Goal: Task Accomplishment & Management: Complete application form

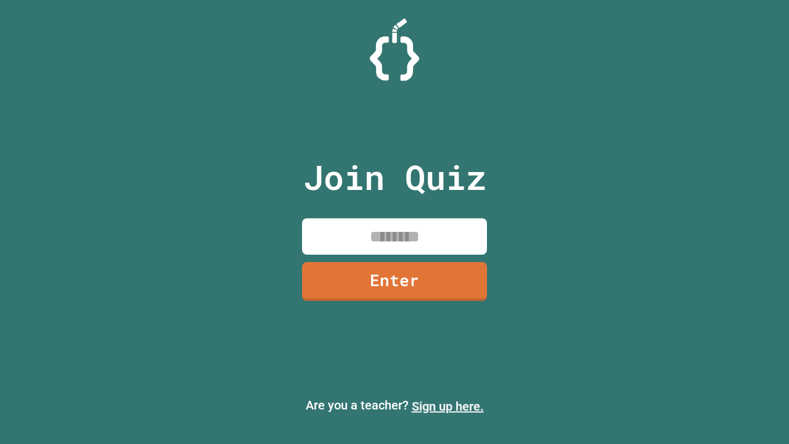
click at [448, 406] on link "Sign up here." at bounding box center [448, 406] width 72 height 15
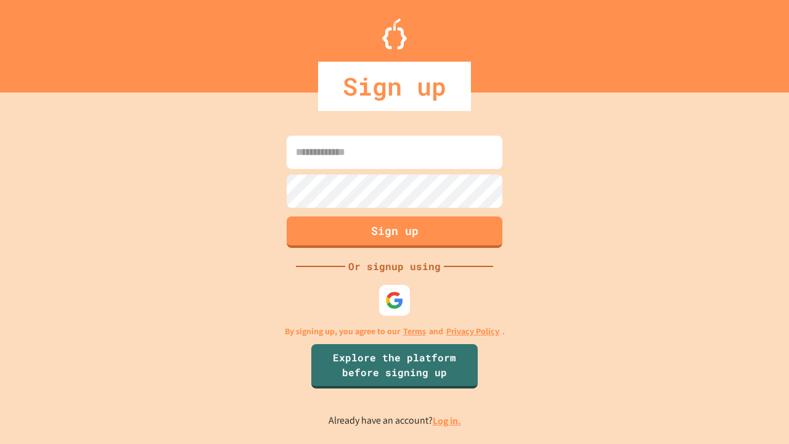
click at [448, 421] on link "Log in." at bounding box center [447, 420] width 28 height 13
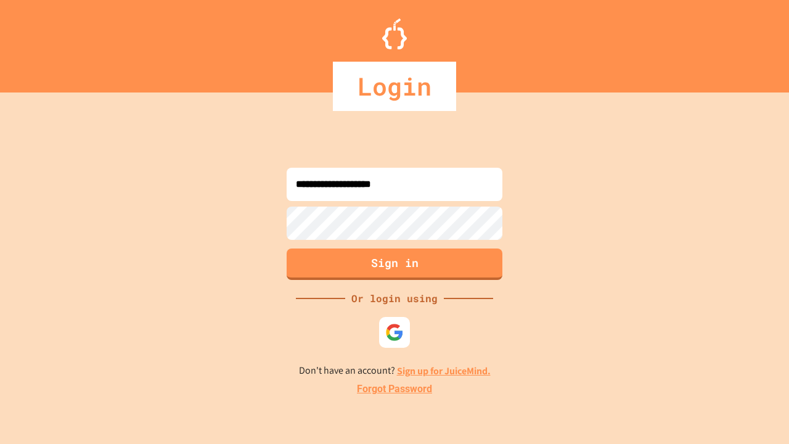
type input "**********"
